Goal: Transaction & Acquisition: Subscribe to service/newsletter

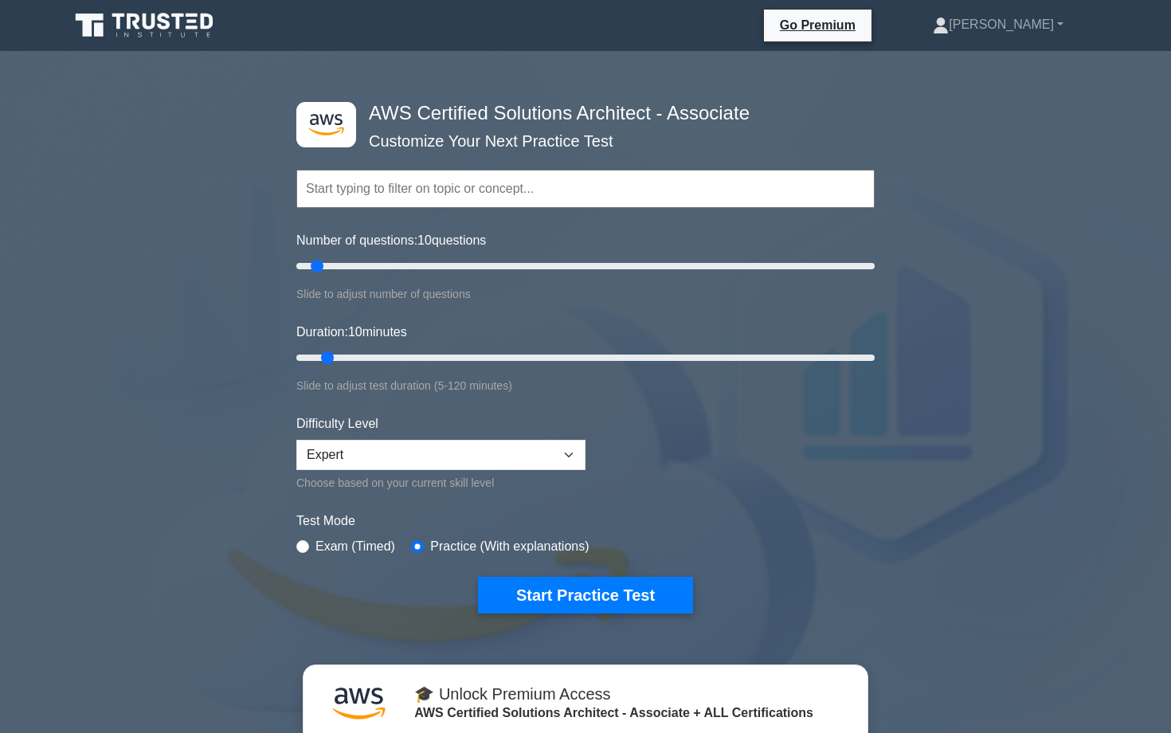
click at [494, 114] on h4 "AWS Certified Solutions Architect - Associate" at bounding box center [579, 113] width 434 height 23
click at [488, 145] on div "Topics Amazon EC2 Amazon S3 Amazon VPC AWS Identity and Access Management (IAM)…" at bounding box center [585, 166] width 578 height 91
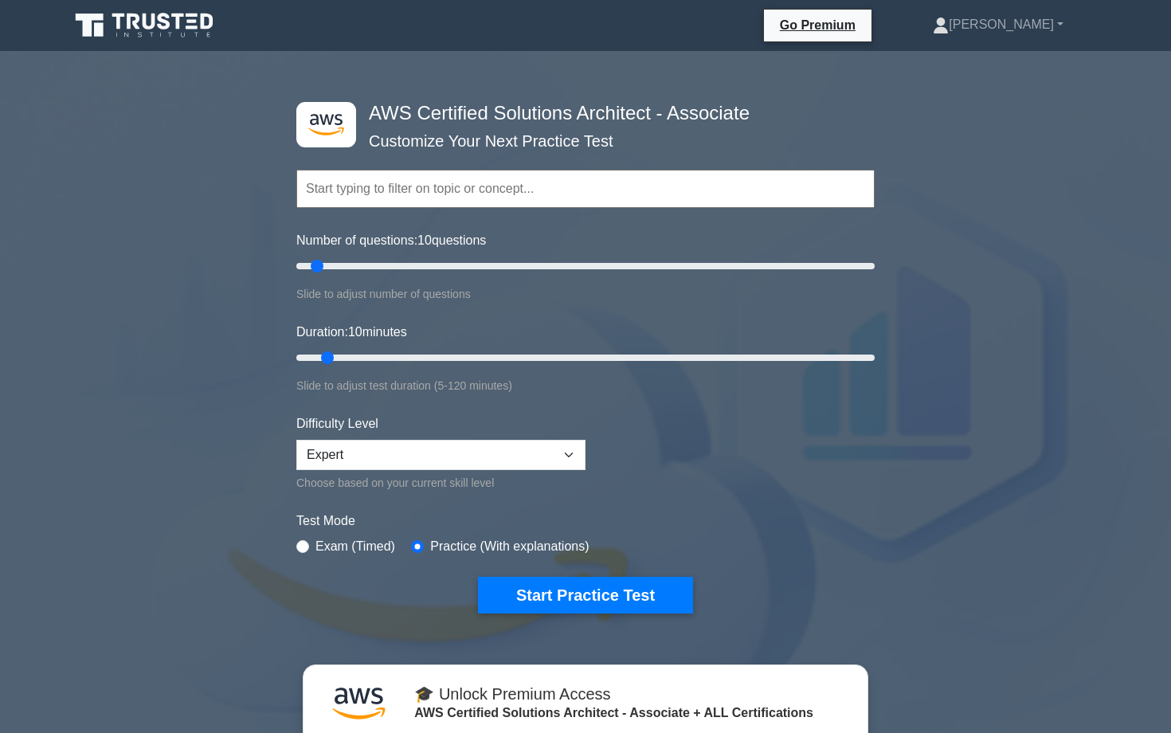
click at [488, 145] on div "Topics Amazon EC2 Amazon S3 Amazon VPC AWS Identity and Access Management (IAM)…" at bounding box center [585, 166] width 578 height 91
click at [505, 129] on div "Topics Amazon EC2 Amazon S3 Amazon VPC AWS Identity and Access Management (IAM)…" at bounding box center [585, 166] width 578 height 91
click at [507, 131] on div "Topics Amazon EC2 Amazon S3 Amazon VPC AWS Identity and Access Management (IAM)…" at bounding box center [585, 166] width 578 height 91
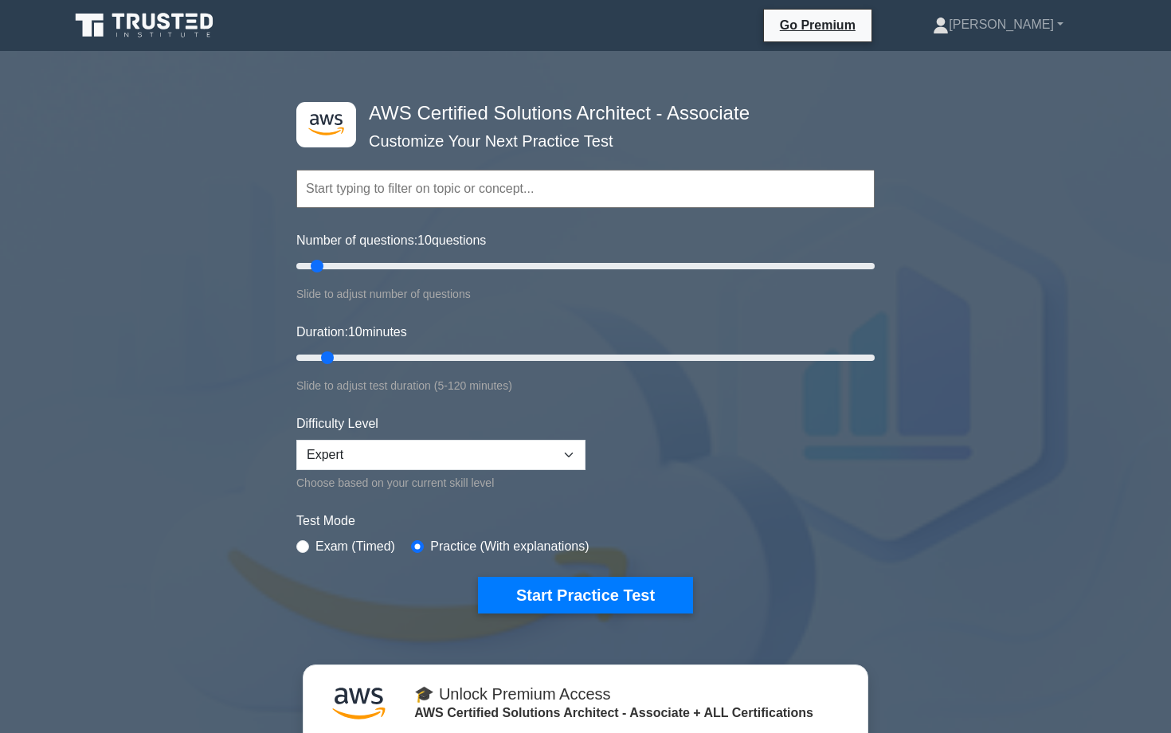
click at [507, 131] on div "Topics Amazon EC2 Amazon S3 Amazon VPC AWS Identity and Access Management (IAM)…" at bounding box center [585, 166] width 578 height 91
click at [483, 97] on div ".st0{fill:#252F3E;} .st1{fill-rule:evenodd;clip-rule:evenodd;fill:#FF9900;} AWS…" at bounding box center [585, 358] width 597 height 588
click at [480, 100] on div ".st0{fill:#252F3E;} .st1{fill-rule:evenodd;clip-rule:evenodd;fill:#FF9900;} AWS…" at bounding box center [585, 358] width 597 height 588
click at [355, 245] on label "Number of questions: 10 questions" at bounding box center [391, 240] width 190 height 19
click at [355, 257] on input "Number of questions: 10 questions" at bounding box center [585, 266] width 578 height 19
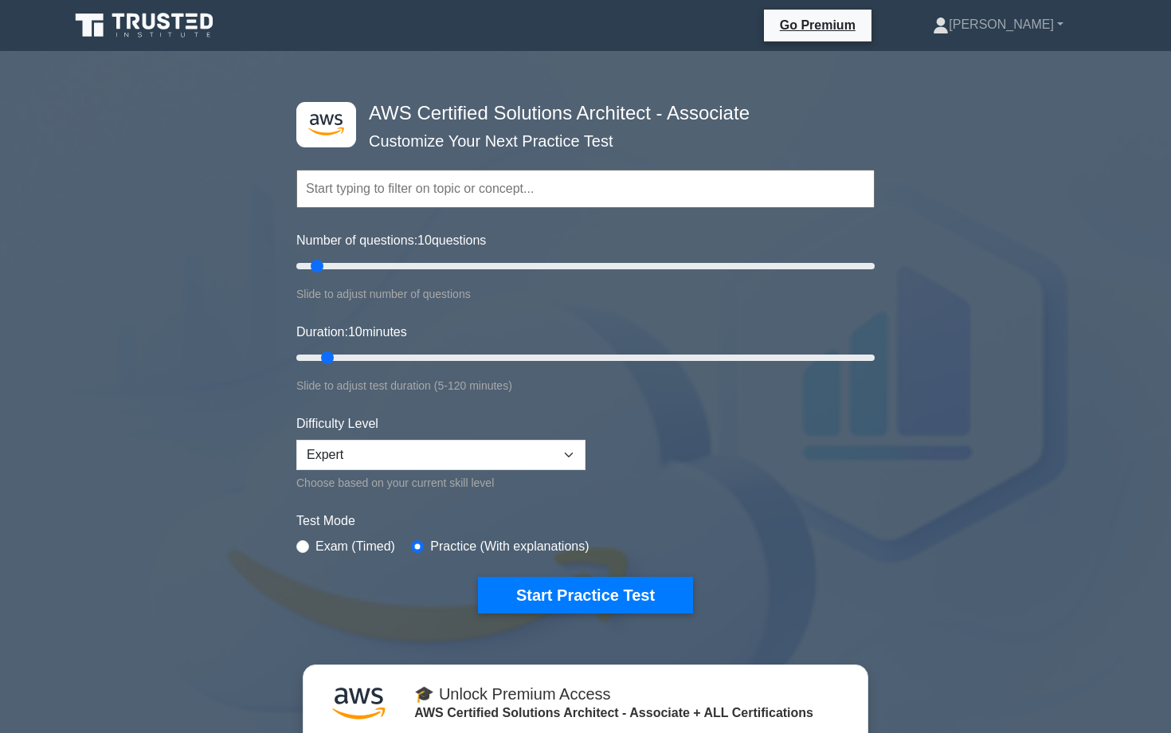
click at [355, 245] on label "Number of questions: 10 questions" at bounding box center [391, 240] width 190 height 19
click at [355, 257] on input "Number of questions: 10 questions" at bounding box center [585, 266] width 578 height 19
click at [355, 245] on label "Number of questions: 10 questions" at bounding box center [391, 240] width 190 height 19
click at [355, 257] on input "Number of questions: 10 questions" at bounding box center [585, 266] width 578 height 19
click at [849, 33] on link "Go Premium" at bounding box center [817, 25] width 95 height 20
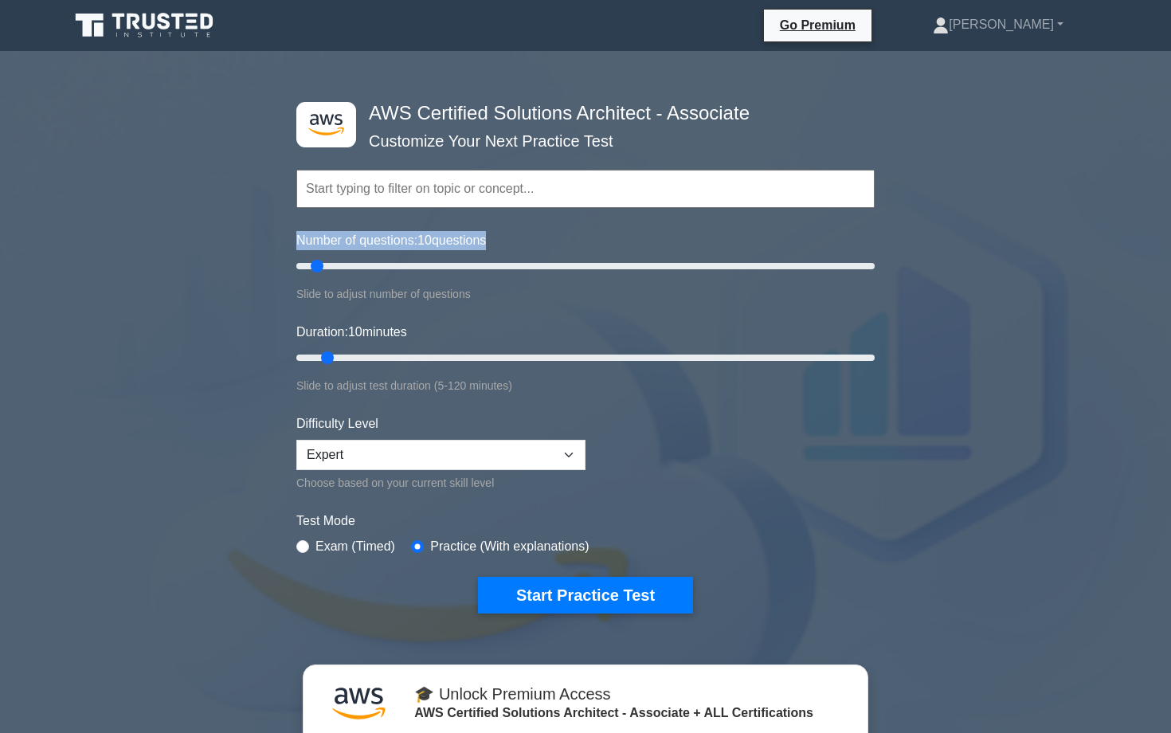
click at [412, 119] on h4 "AWS Certified Solutions Architect - Associate" at bounding box center [579, 113] width 434 height 23
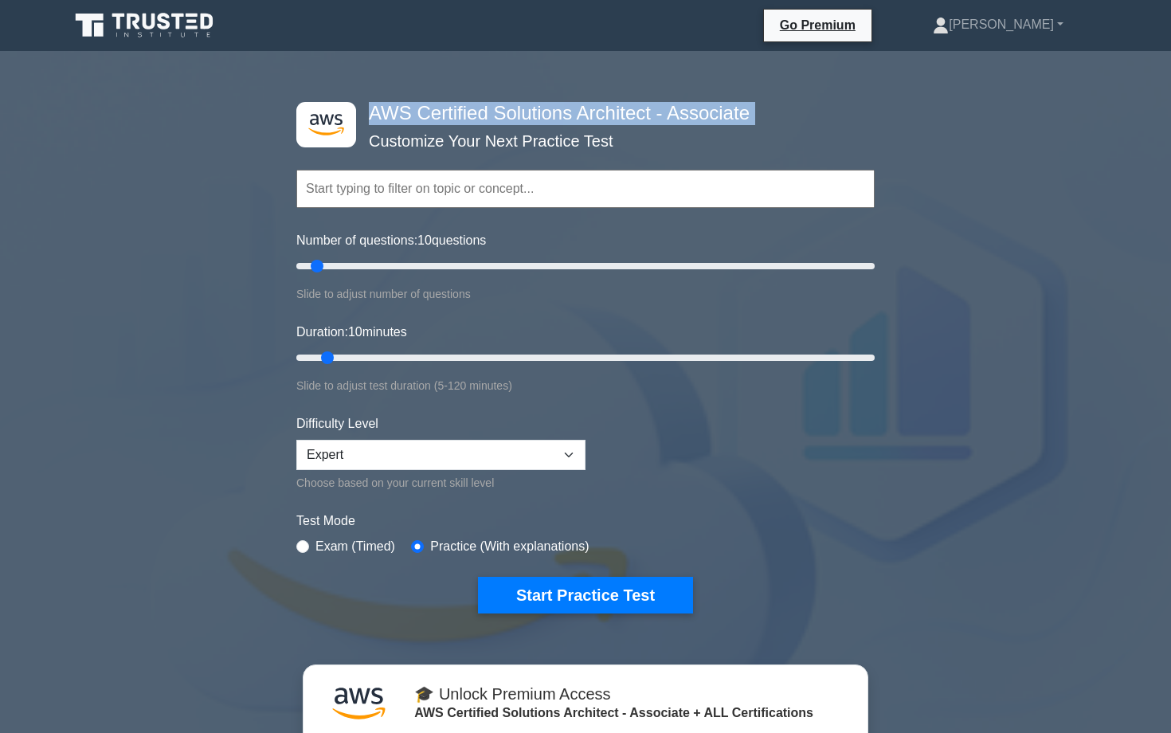
click at [412, 119] on h4 "AWS Certified Solutions Architect - Associate" at bounding box center [579, 113] width 434 height 23
click at [433, 133] on div "Topics Amazon EC2 Amazon S3 Amazon VPC AWS Identity and Access Management (IAM)…" at bounding box center [585, 166] width 578 height 91
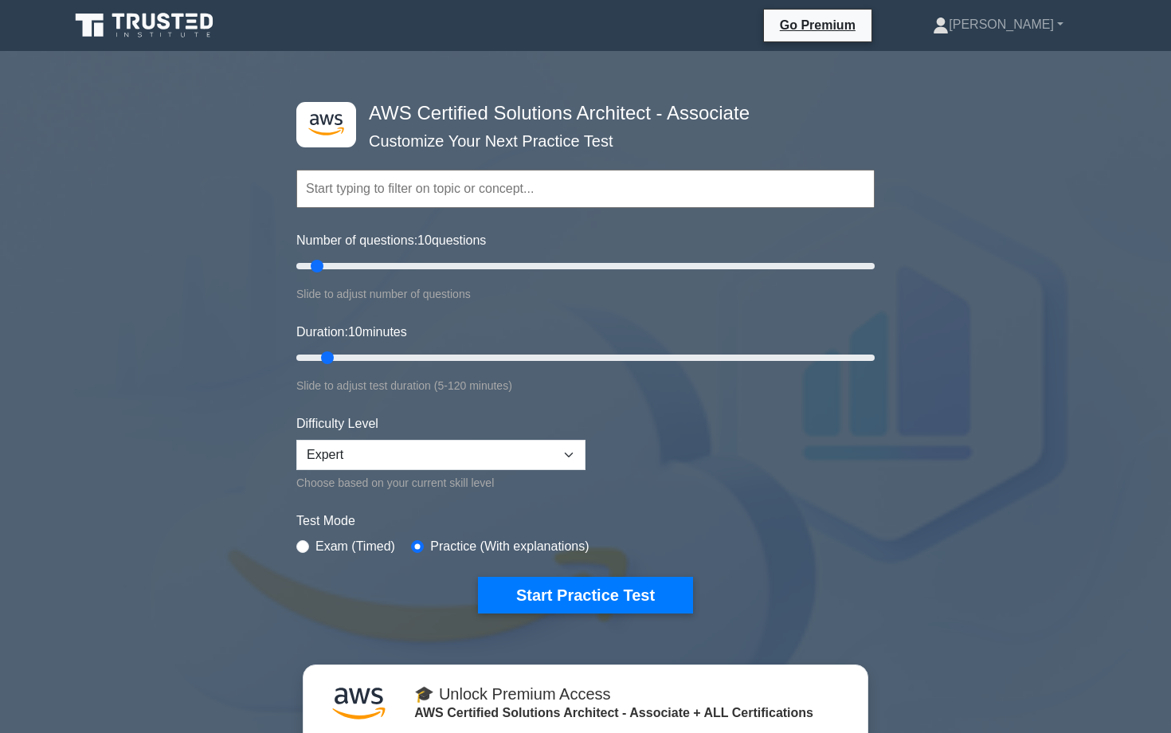
click at [433, 133] on div "Topics Amazon EC2 Amazon S3 Amazon VPC AWS Identity and Access Management (IAM)…" at bounding box center [585, 166] width 578 height 91
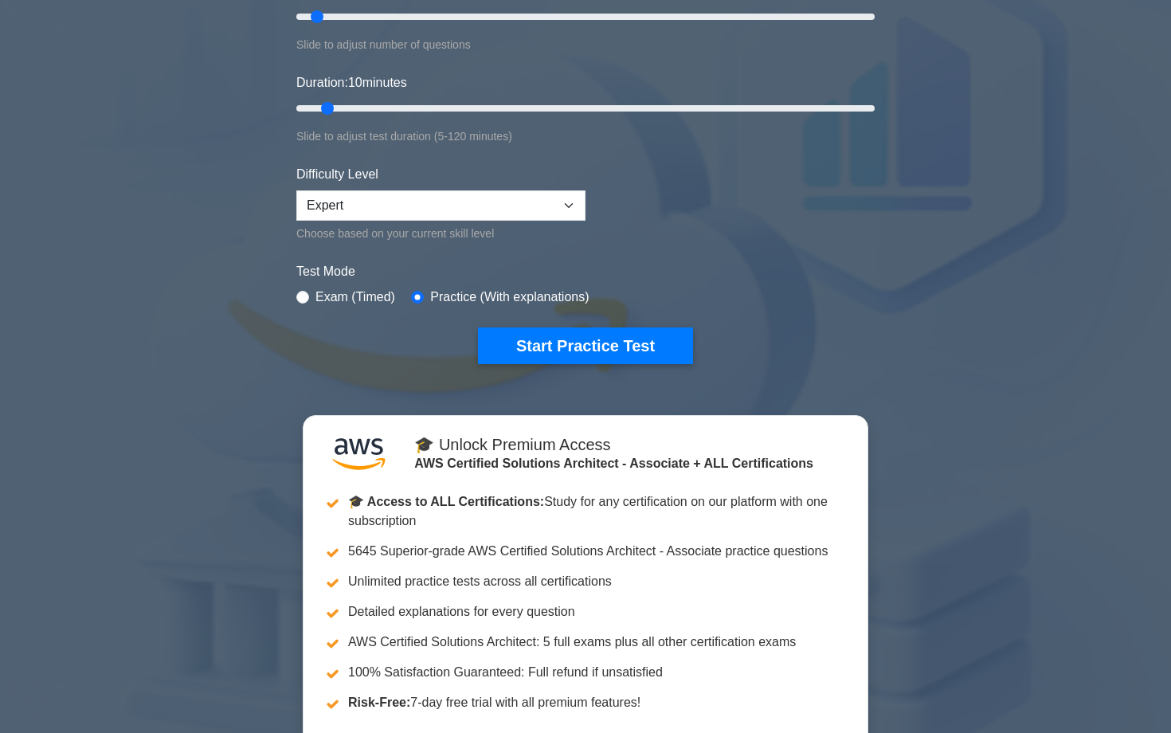
scroll to position [318, 0]
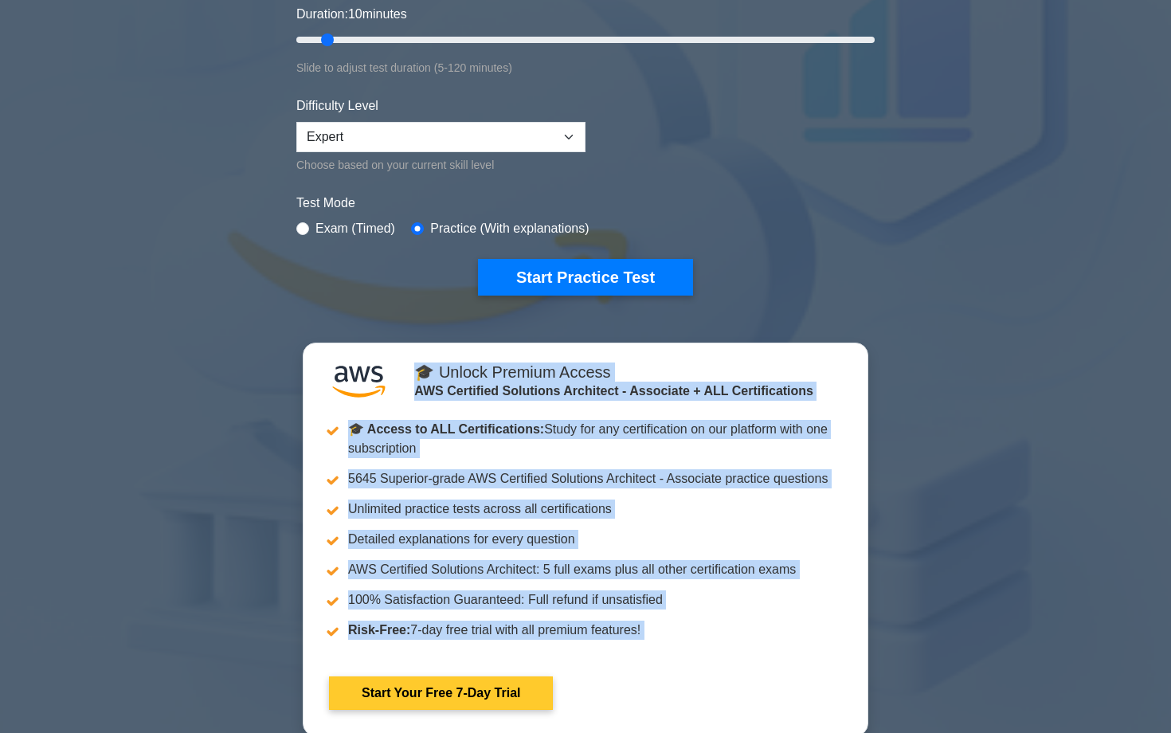
drag, startPoint x: 444, startPoint y: 337, endPoint x: 535, endPoint y: 456, distance: 150.6
click at [535, 456] on div ".st0{fill:#252F3E;} .st1{fill-rule:evenodd;clip-rule:evenodd;fill:#FF9900;} AWS…" at bounding box center [585, 252] width 1171 height 1013
click at [535, 676] on link "Start Your Free 7-Day Trial" at bounding box center [441, 692] width 224 height 33
click at [553, 676] on link "Start Your Free 7-Day Trial" at bounding box center [441, 692] width 224 height 33
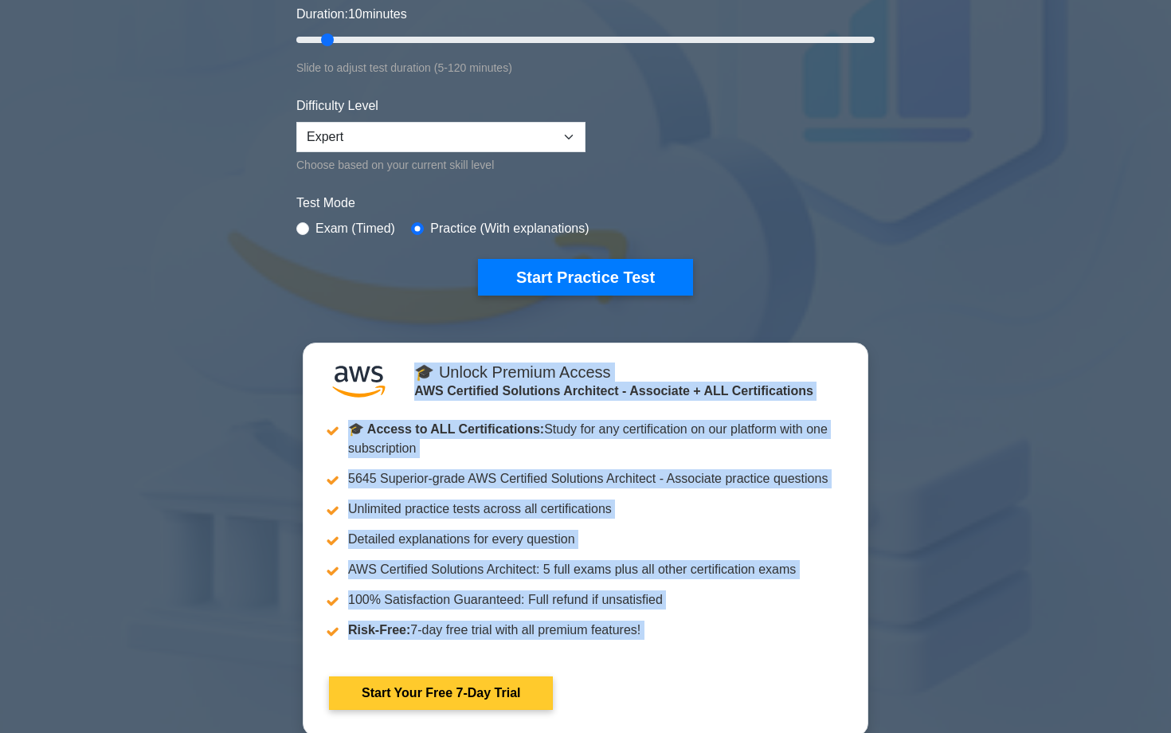
click at [553, 676] on link "Start Your Free 7-Day Trial" at bounding box center [441, 692] width 224 height 33
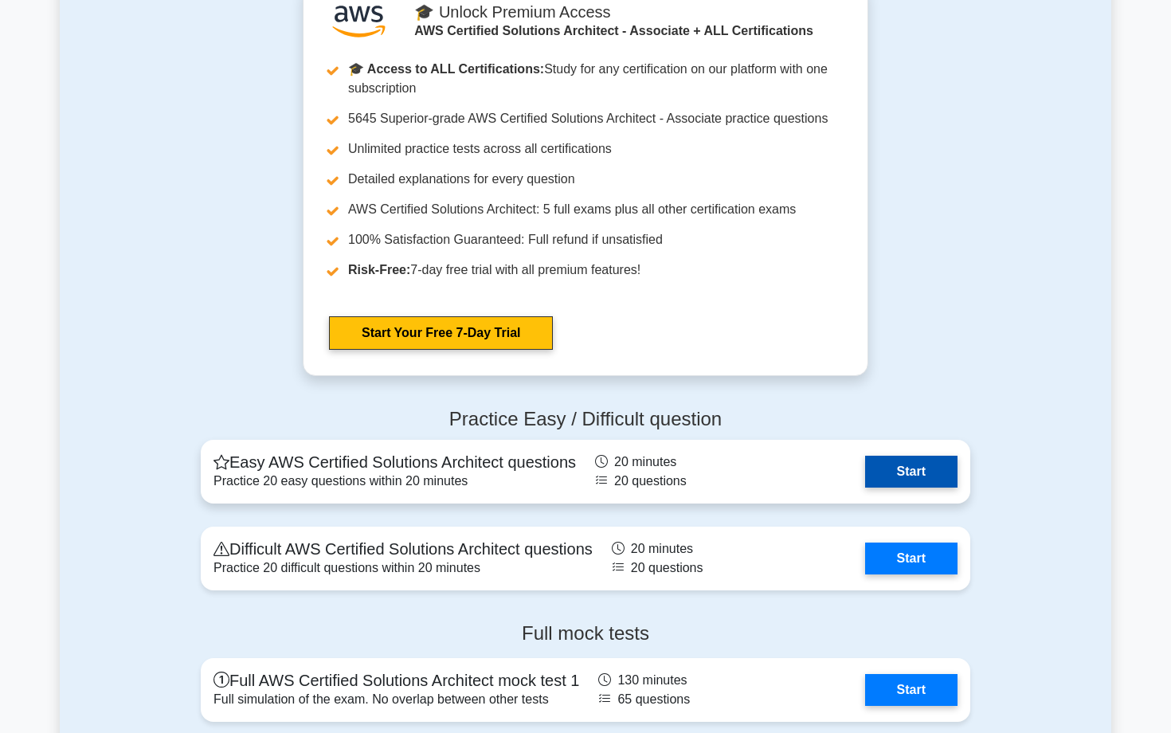
scroll to position [3350, 0]
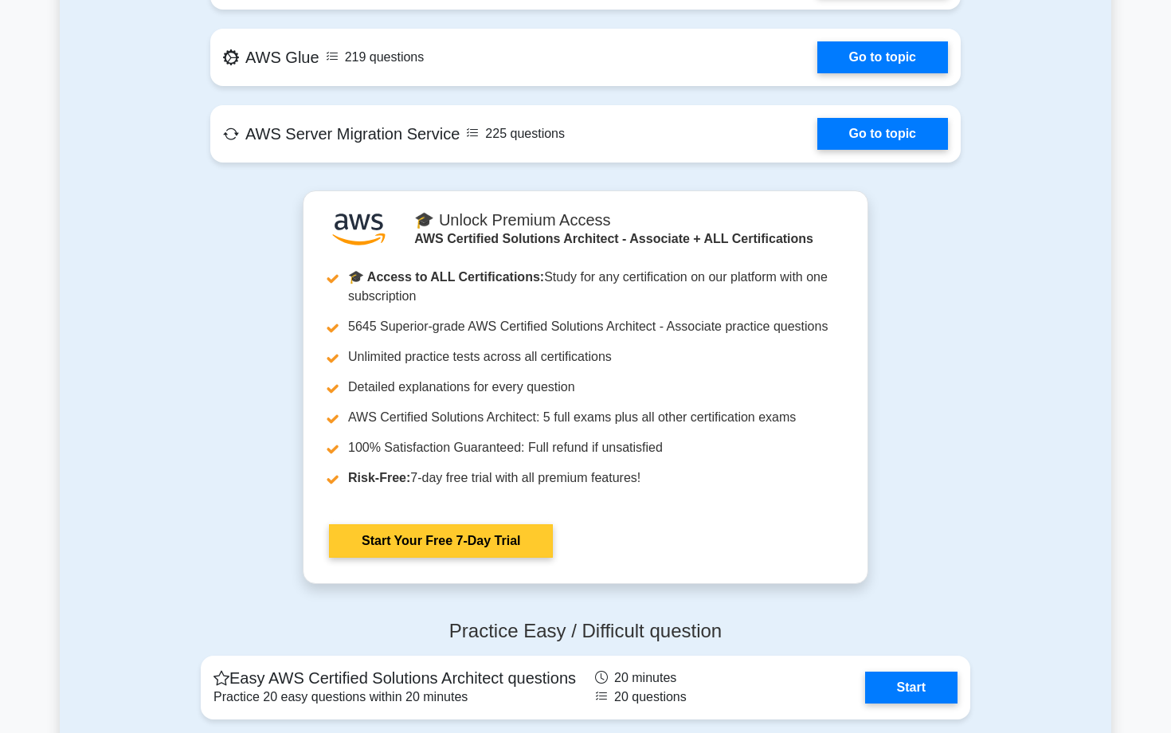
drag, startPoint x: 437, startPoint y: 196, endPoint x: 708, endPoint y: 514, distance: 418.1
click at [553, 524] on link "Start Your Free 7-Day Trial" at bounding box center [441, 540] width 224 height 33
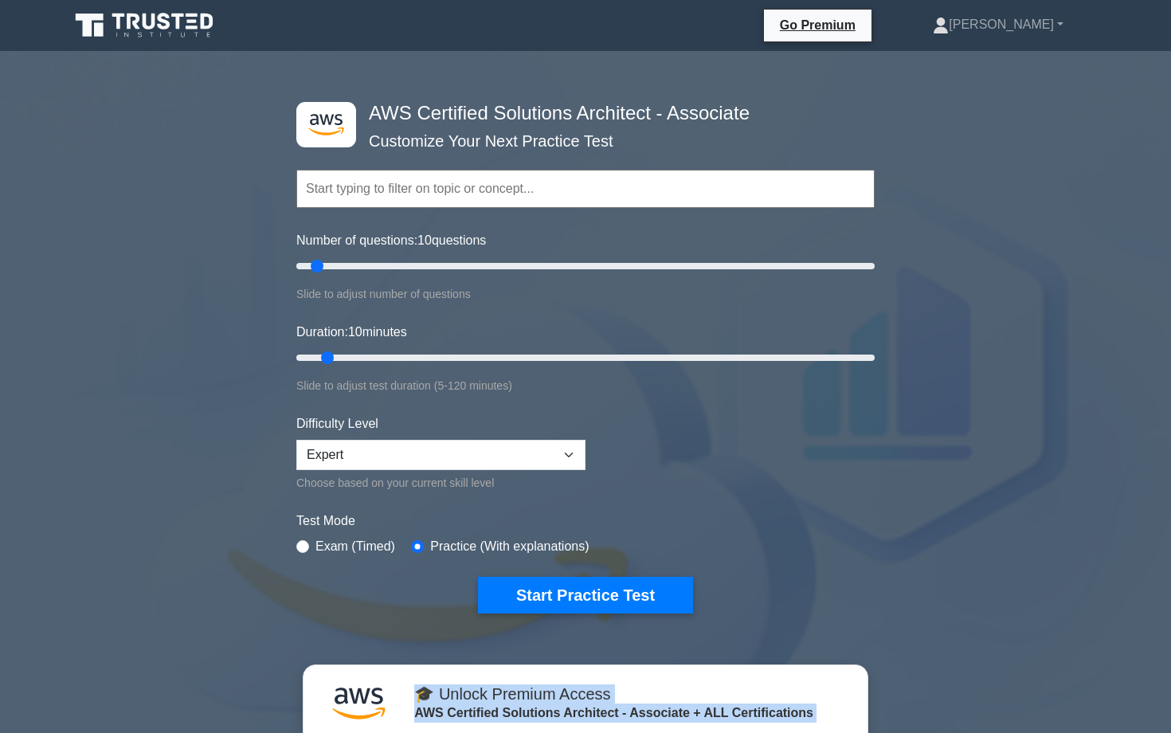
scroll to position [3, 0]
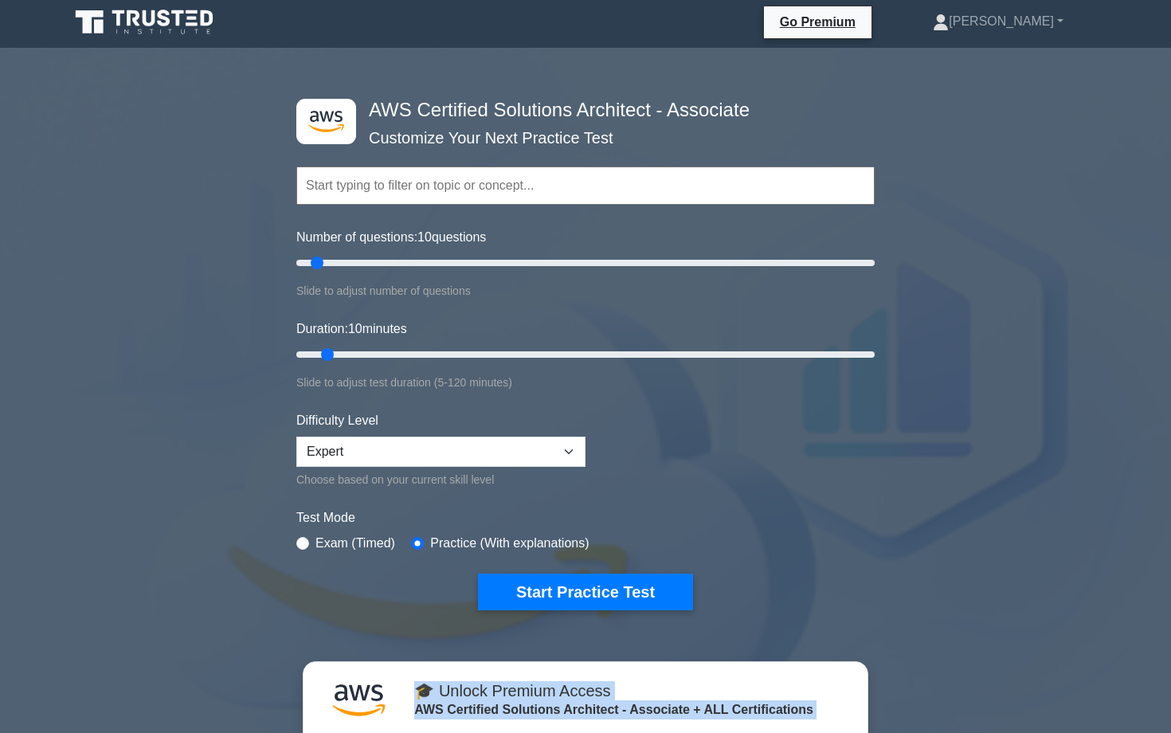
click at [531, 547] on label "Practice (With explanations)" at bounding box center [509, 543] width 159 height 19
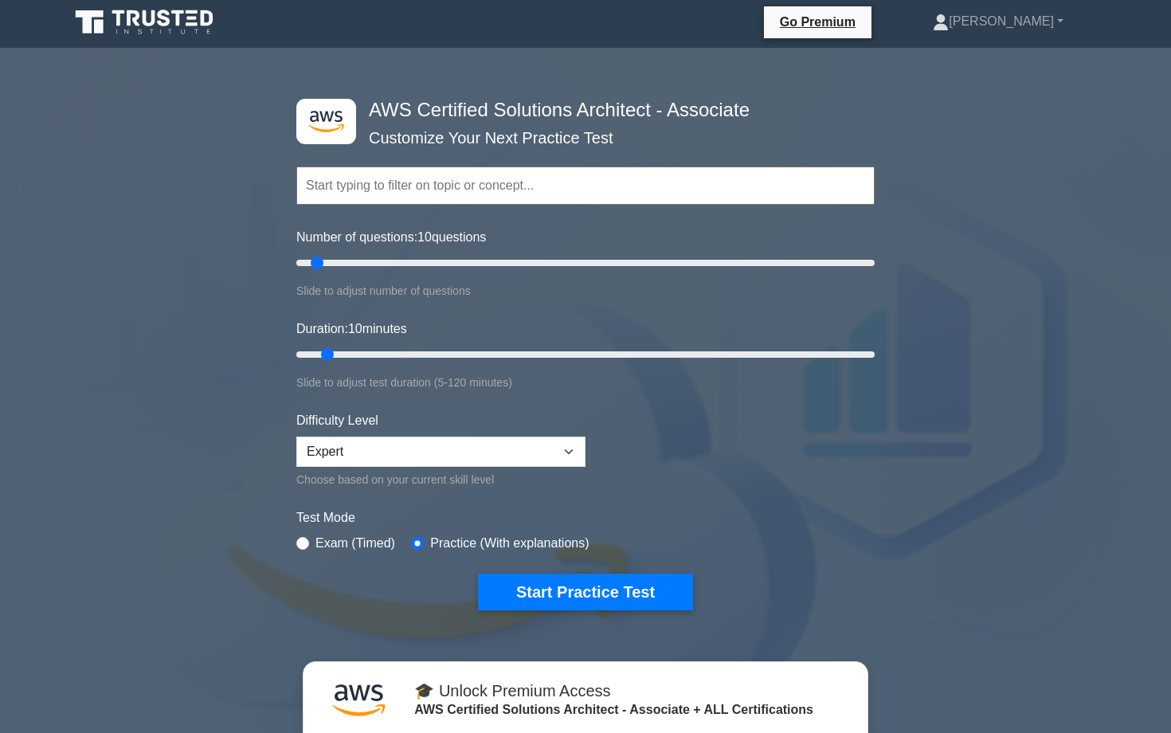
click at [531, 547] on label "Practice (With explanations)" at bounding box center [509, 543] width 159 height 19
click at [573, 537] on label "Practice (With explanations)" at bounding box center [509, 543] width 159 height 19
drag, startPoint x: 240, startPoint y: 516, endPoint x: 688, endPoint y: 552, distance: 449.2
click at [688, 552] on div ".st0{fill:#252F3E;} .st1{fill-rule:evenodd;clip-rule:evenodd;fill:#FF9900;} AWS…" at bounding box center [585, 567] width 1171 height 1013
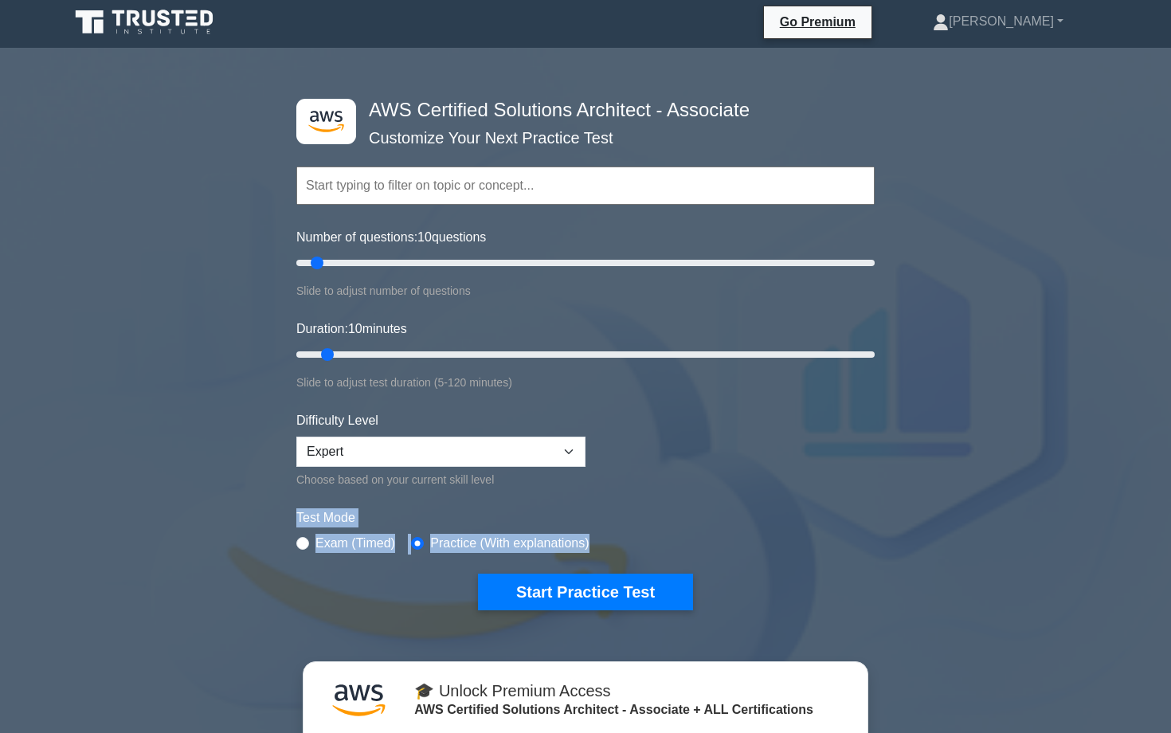
click at [688, 552] on div "Test Mode Exam (Timed) Practice (With explanations)" at bounding box center [585, 531] width 578 height 46
click at [579, 112] on h4 "AWS Certified Solutions Architect - Associate" at bounding box center [579, 110] width 434 height 23
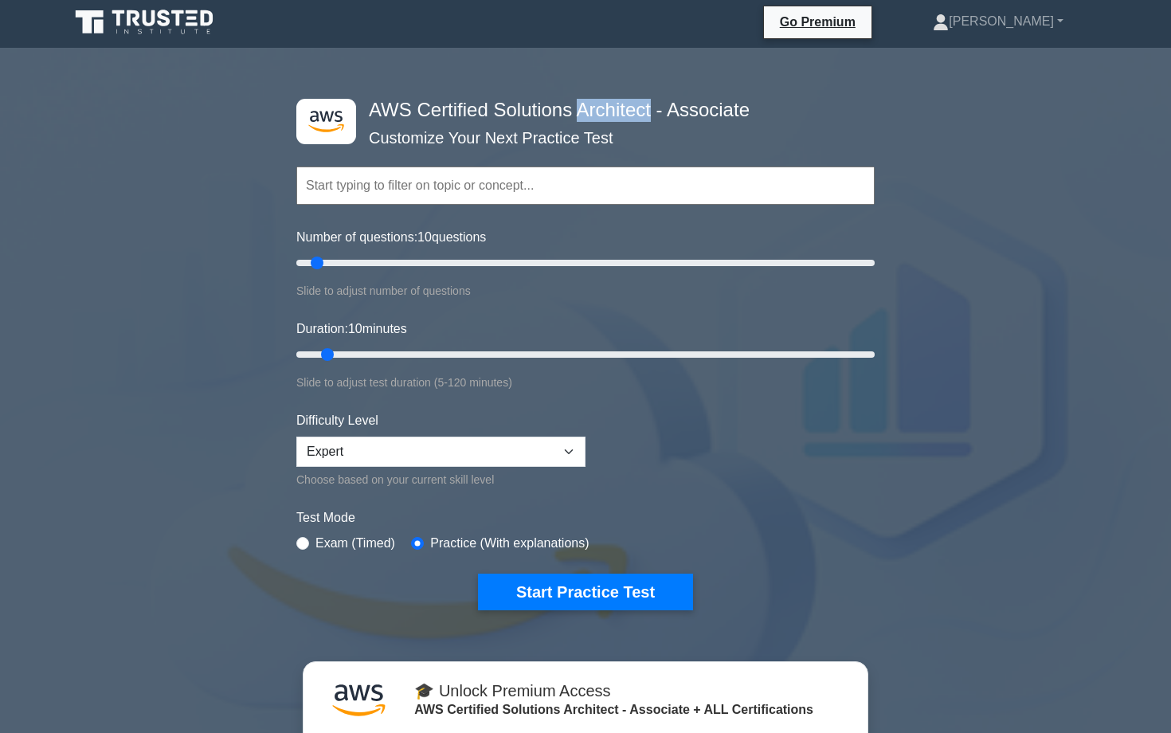
click at [579, 112] on h4 "AWS Certified Solutions Architect - Associate" at bounding box center [579, 110] width 434 height 23
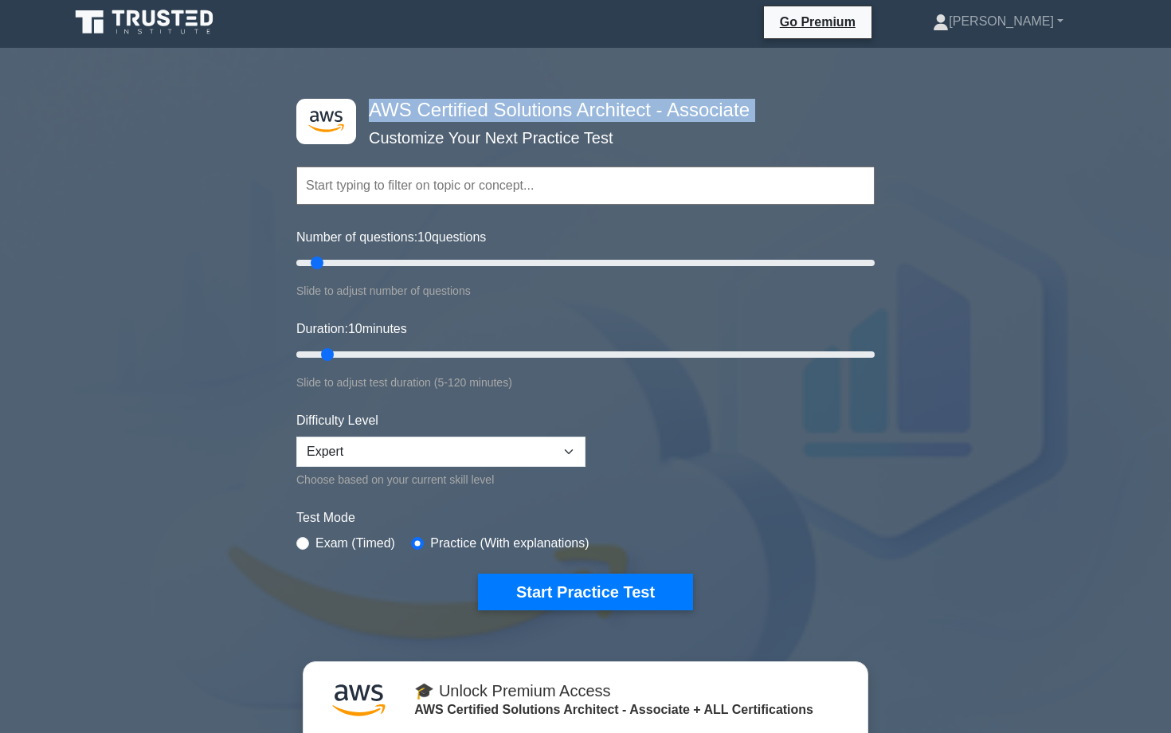
click at [563, 136] on div "Topics Amazon EC2 Amazon S3 Amazon VPC AWS Identity and Access Management (IAM)…" at bounding box center [585, 163] width 578 height 91
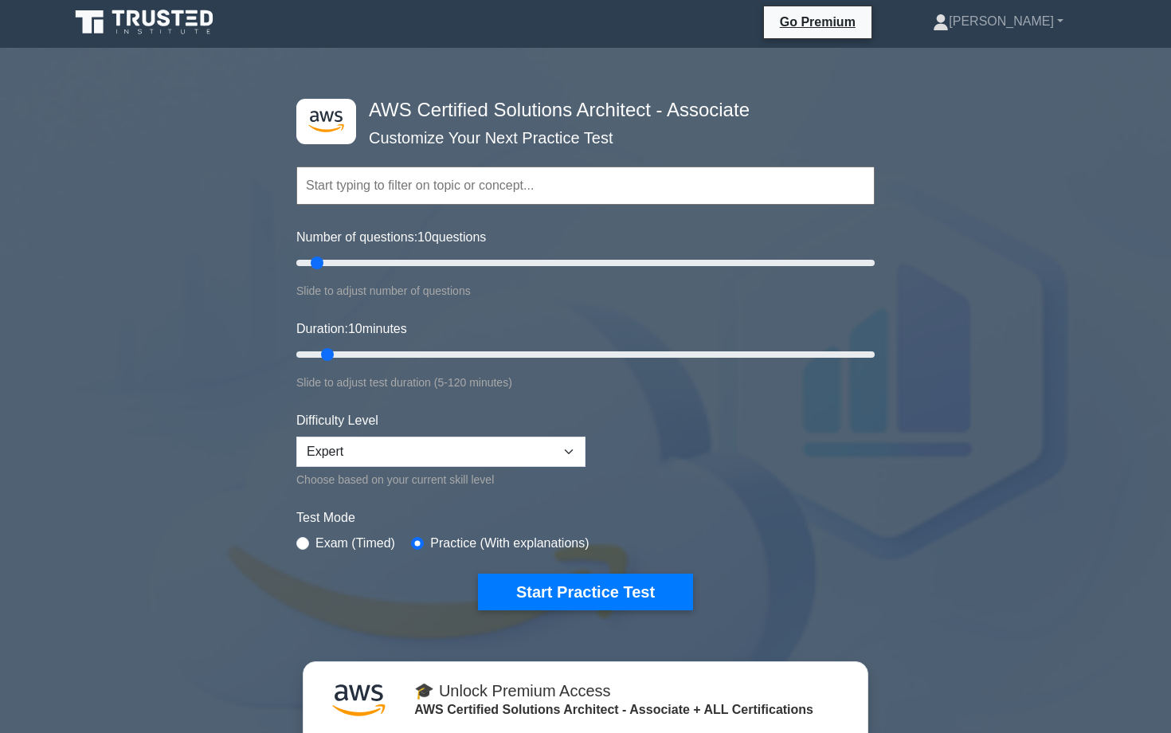
click at [563, 136] on div "Topics Amazon EC2 Amazon S3 Amazon VPC AWS Identity and Access Management (IAM)…" at bounding box center [585, 163] width 578 height 91
click at [560, 135] on div "Topics Amazon EC2 Amazon S3 Amazon VPC AWS Identity and Access Management (IAM)…" at bounding box center [585, 163] width 578 height 91
